Goal: Use online tool/utility: Utilize a website feature to perform a specific function

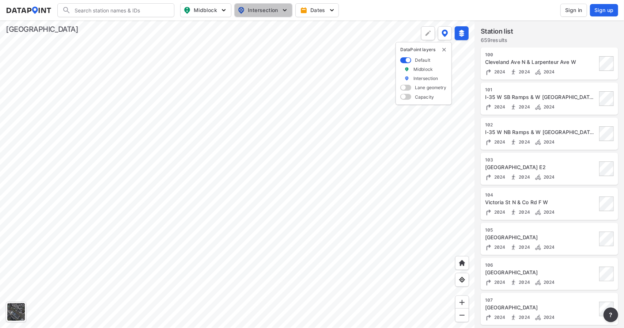
click at [267, 12] on span "Intersection" at bounding box center [263, 10] width 50 height 9
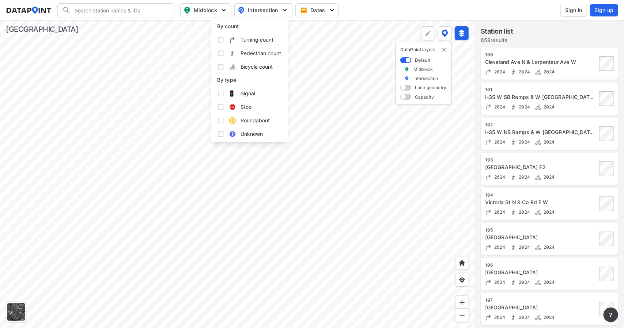
click at [247, 39] on span "Turning count" at bounding box center [257, 40] width 33 height 8
click at [224, 39] on input "Turning count" at bounding box center [220, 39] width 7 height 7
checkbox input "true"
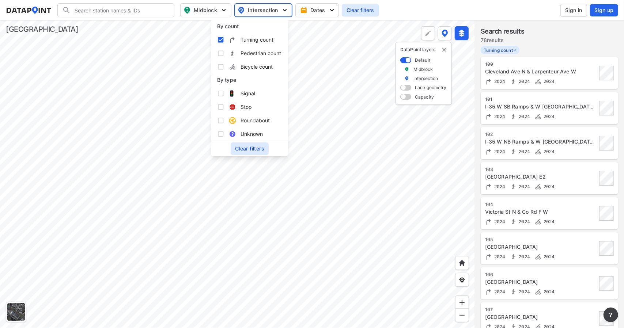
click at [186, 102] on div at bounding box center [237, 174] width 475 height 308
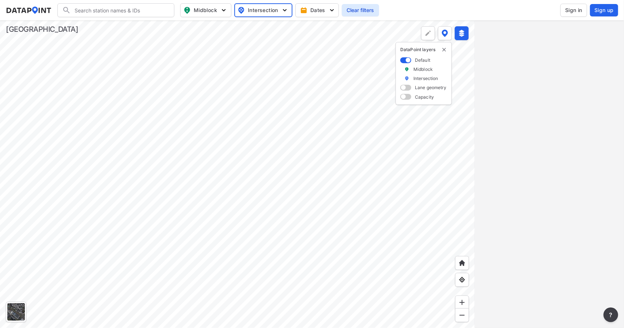
click at [135, 135] on div at bounding box center [237, 174] width 475 height 308
click at [131, 121] on div at bounding box center [237, 174] width 475 height 308
click at [464, 304] on img at bounding box center [461, 302] width 7 height 7
click at [206, 159] on div at bounding box center [237, 174] width 475 height 308
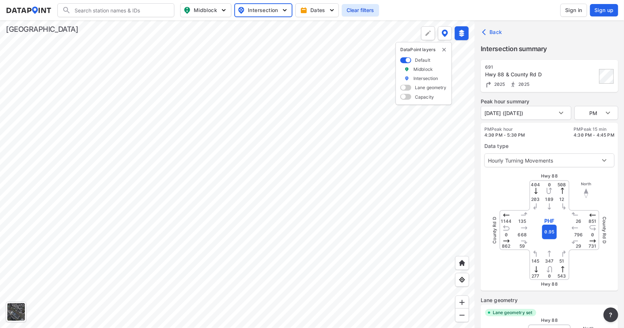
type input "5404"
click at [463, 300] on img at bounding box center [461, 302] width 7 height 7
click at [144, 113] on div at bounding box center [237, 174] width 475 height 308
click at [130, 155] on div at bounding box center [237, 174] width 475 height 308
